Goal: Navigation & Orientation: Find specific page/section

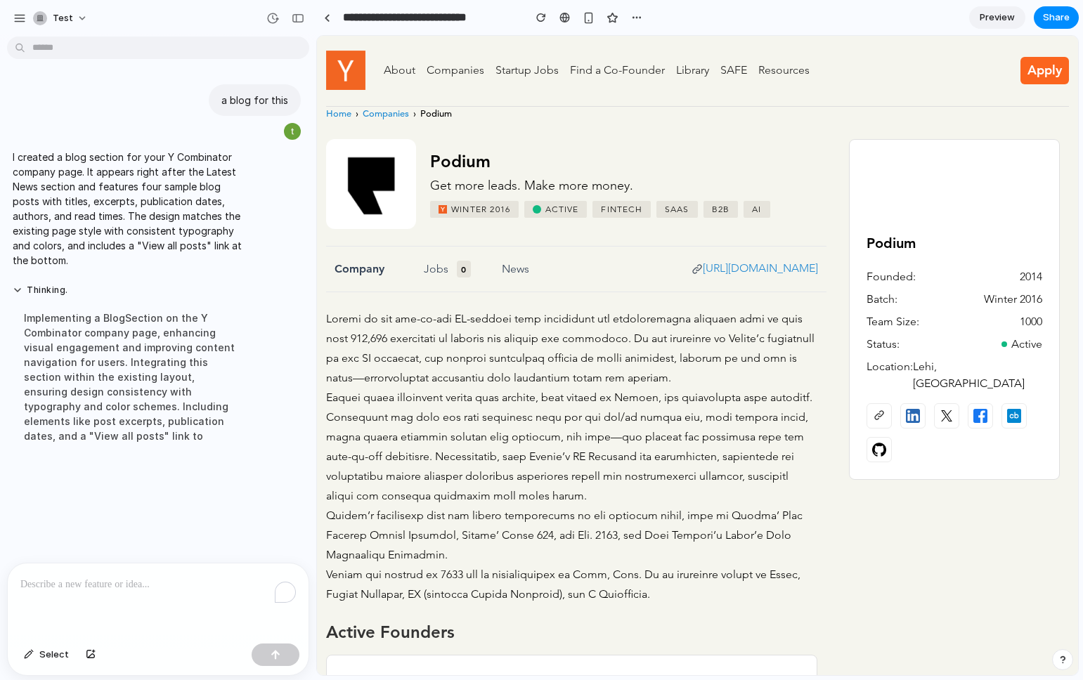
click at [384, 117] on link "Companies" at bounding box center [386, 114] width 46 height 14
click at [564, 330] on div at bounding box center [571, 456] width 491 height 295
click at [596, 352] on div at bounding box center [571, 456] width 491 height 295
click at [623, 354] on div at bounding box center [571, 456] width 491 height 295
drag, startPoint x: 582, startPoint y: 342, endPoint x: 685, endPoint y: 347, distance: 102.7
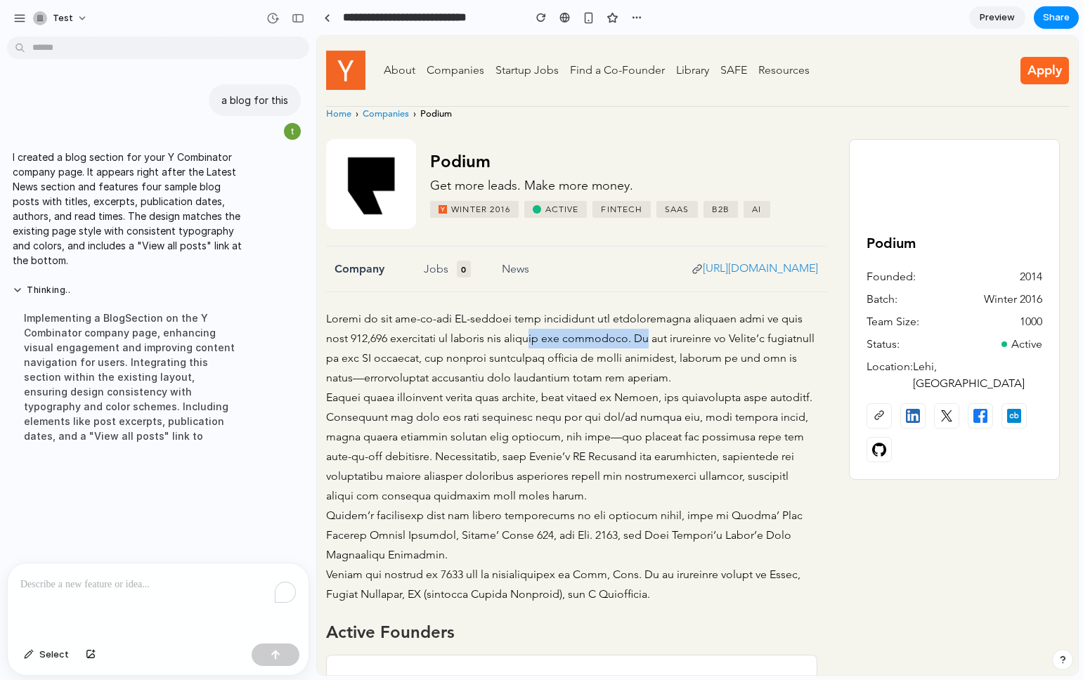
click at [686, 347] on div at bounding box center [571, 456] width 491 height 295
drag, startPoint x: 125, startPoint y: 152, endPoint x: 164, endPoint y: 170, distance: 43.4
click at [164, 170] on p "I created a blog section for your Y Combinator company page. It appears right a…" at bounding box center [130, 209] width 235 height 118
click at [1045, 27] on button "Share" at bounding box center [1056, 17] width 45 height 22
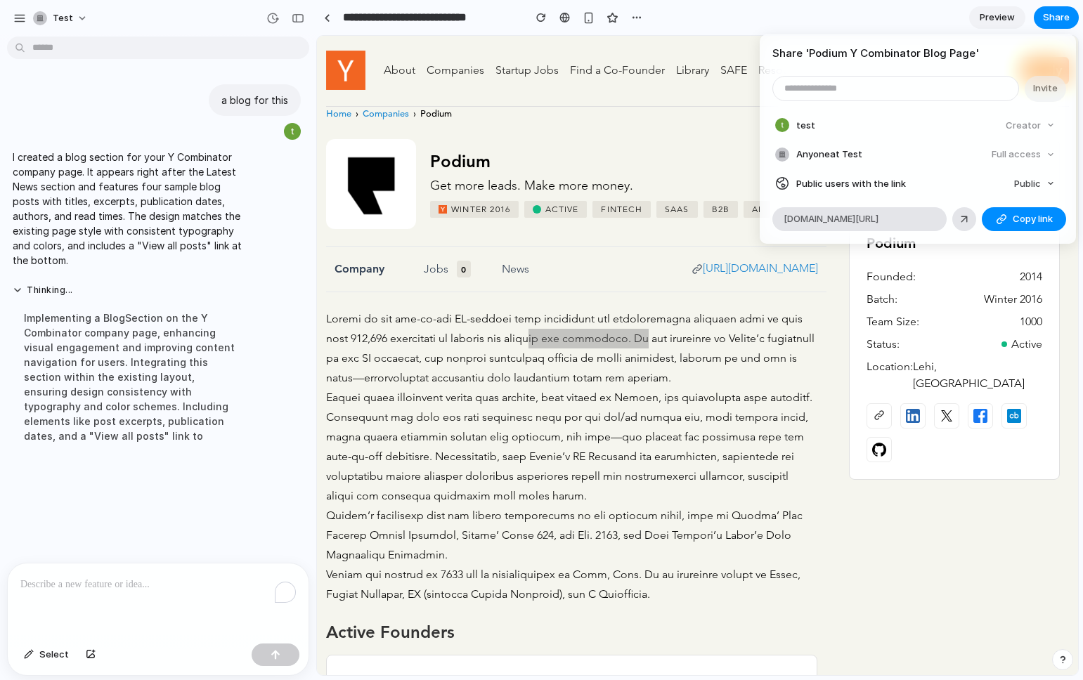
click at [660, 255] on div "Share ' Podium Y Combinator Blog Page ' Invite test Creator Anyone at Test Full…" at bounding box center [541, 340] width 1083 height 680
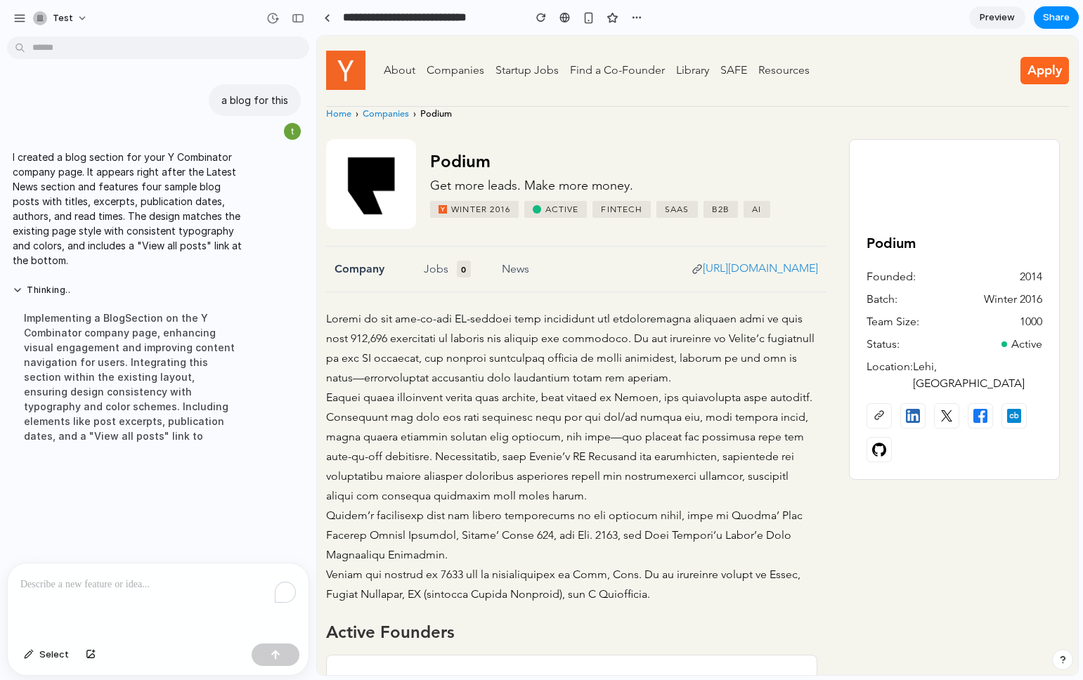
click at [617, 145] on div "Podium Get more leads. Make more money. Y Combinator Logo Winter 2016 Active fi…" at bounding box center [576, 184] width 500 height 90
click at [579, 70] on link "Find a Co-Founder" at bounding box center [617, 69] width 95 height 13
click at [555, 318] on div at bounding box center [571, 456] width 491 height 295
drag, startPoint x: 535, startPoint y: 318, endPoint x: 590, endPoint y: 318, distance: 55.5
click at [591, 318] on div at bounding box center [571, 456] width 491 height 295
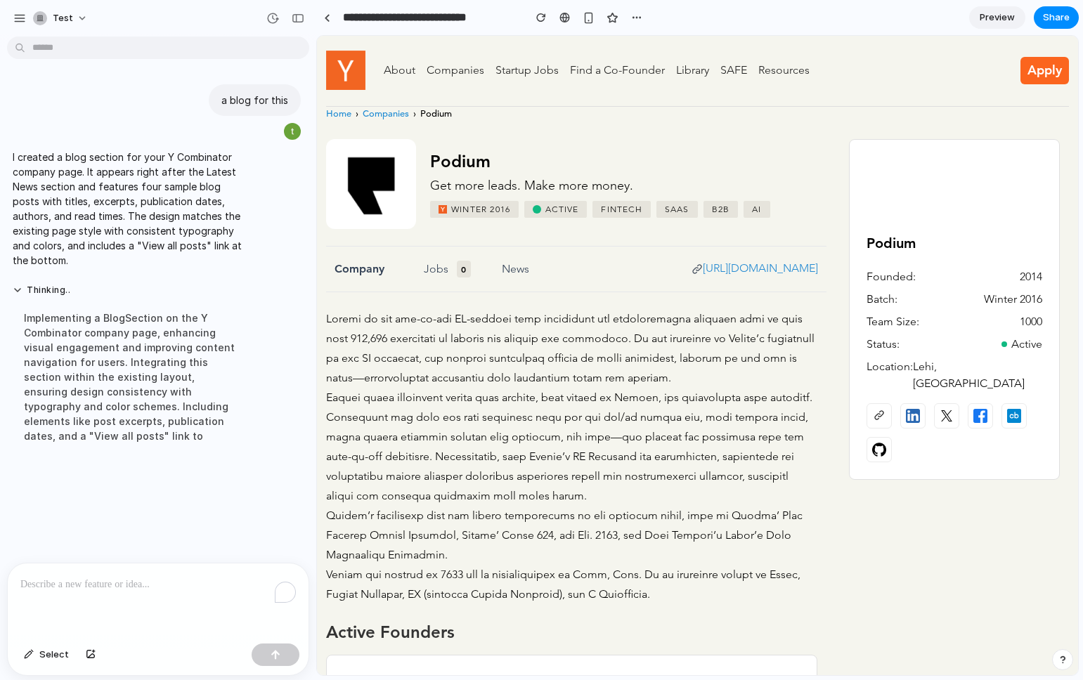
click at [628, 354] on div at bounding box center [571, 456] width 491 height 295
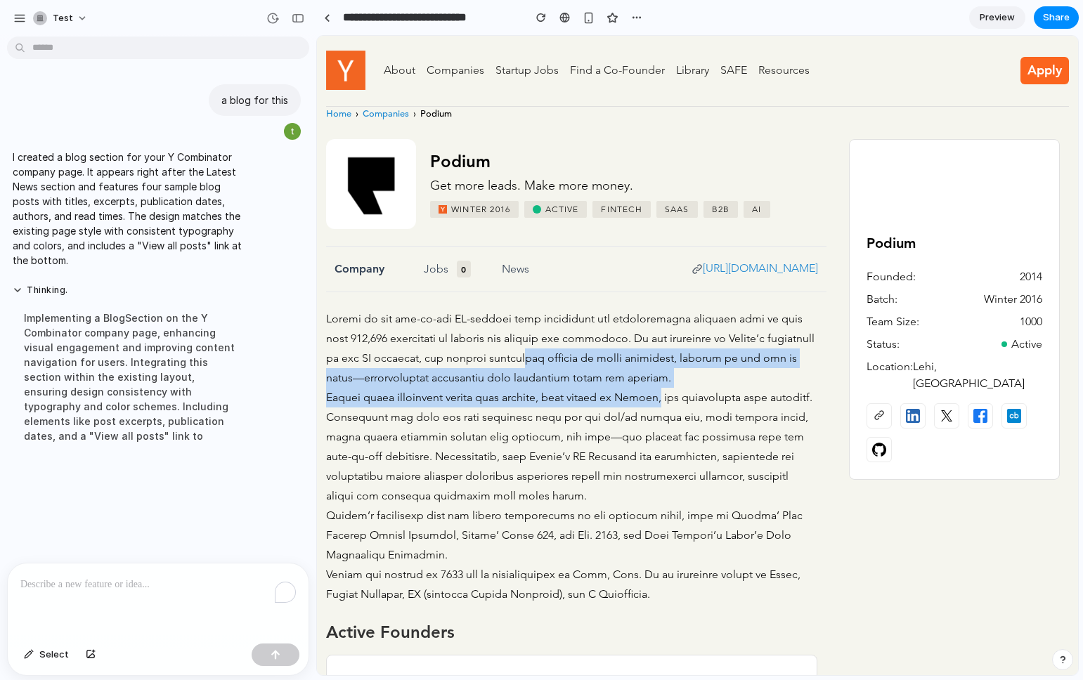
drag, startPoint x: 578, startPoint y: 366, endPoint x: 673, endPoint y: 403, distance: 102.9
click at [674, 404] on div at bounding box center [571, 456] width 491 height 295
click at [673, 403] on div at bounding box center [571, 456] width 491 height 295
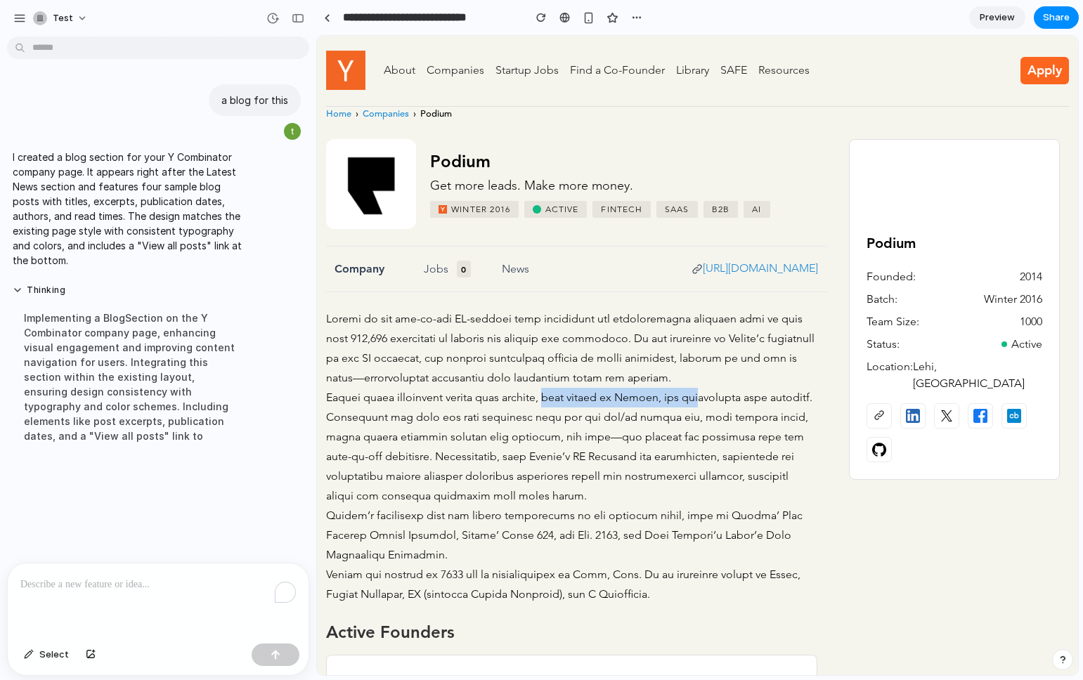
drag, startPoint x: 559, startPoint y: 389, endPoint x: 717, endPoint y: 406, distance: 159.0
click at [717, 406] on div at bounding box center [571, 456] width 491 height 295
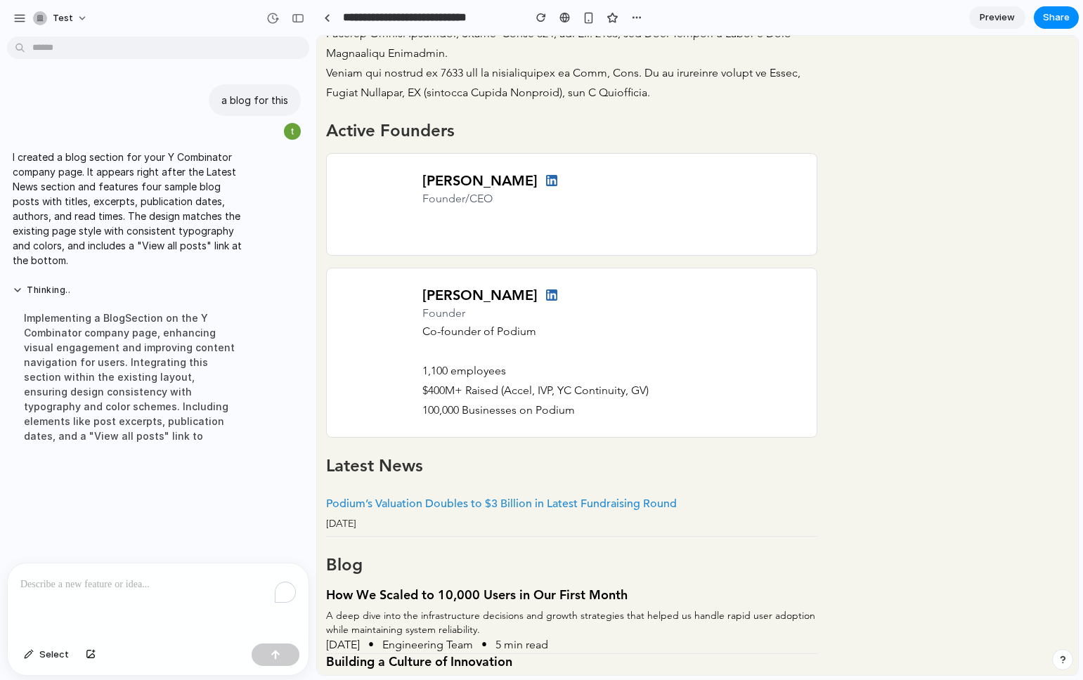
scroll to position [260, 0]
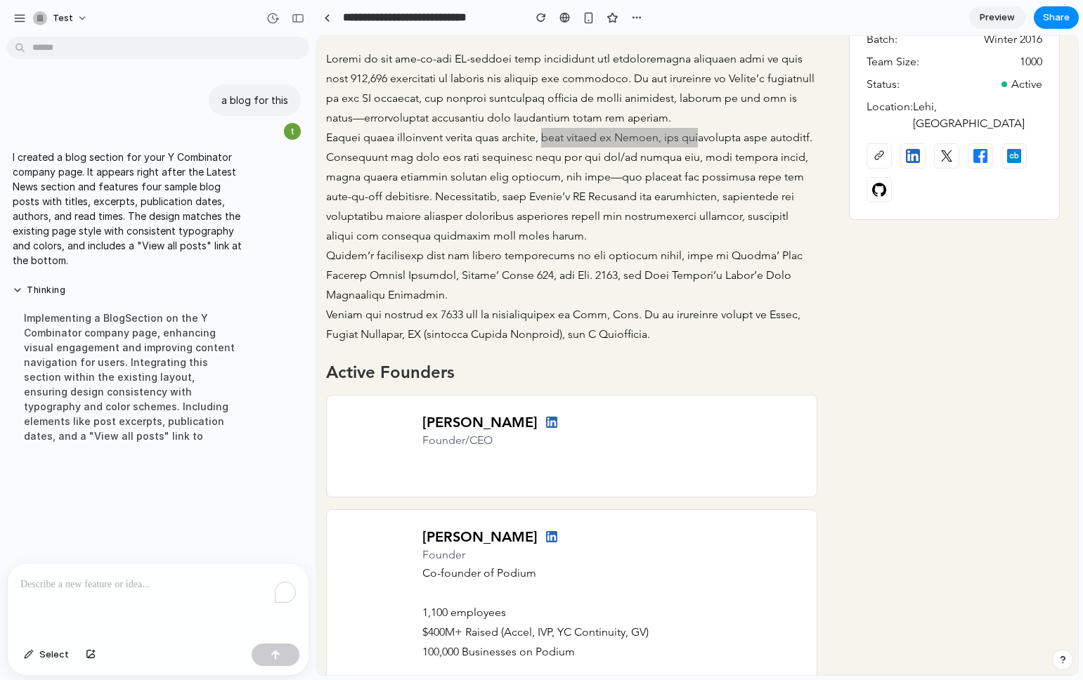
click at [176, 423] on div "Implementing a BlogSection on the Y Combinator company page, enhancing visual e…" at bounding box center [130, 377] width 235 height 150
click at [148, 616] on div "To enrich screen reader interactions, please activate Accessibility in Grammarl…" at bounding box center [158, 601] width 301 height 75
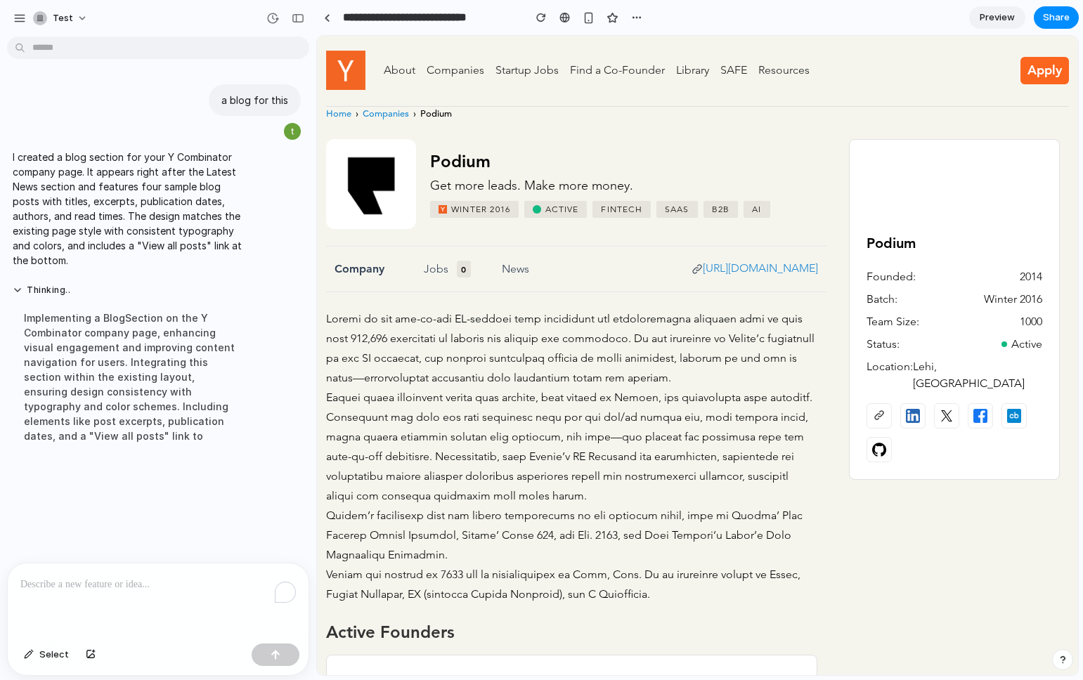
click at [483, 427] on div at bounding box center [571, 456] width 491 height 295
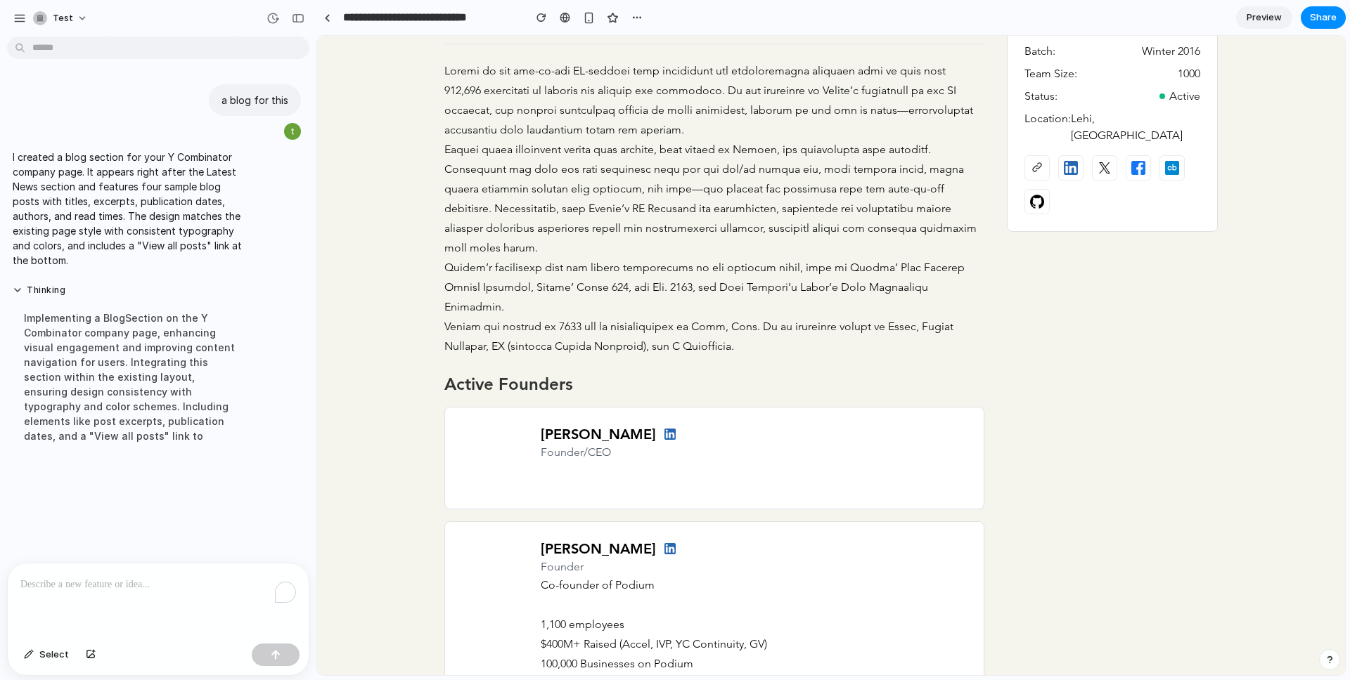
scroll to position [207, 0]
